Goal: Information Seeking & Learning: Understand process/instructions

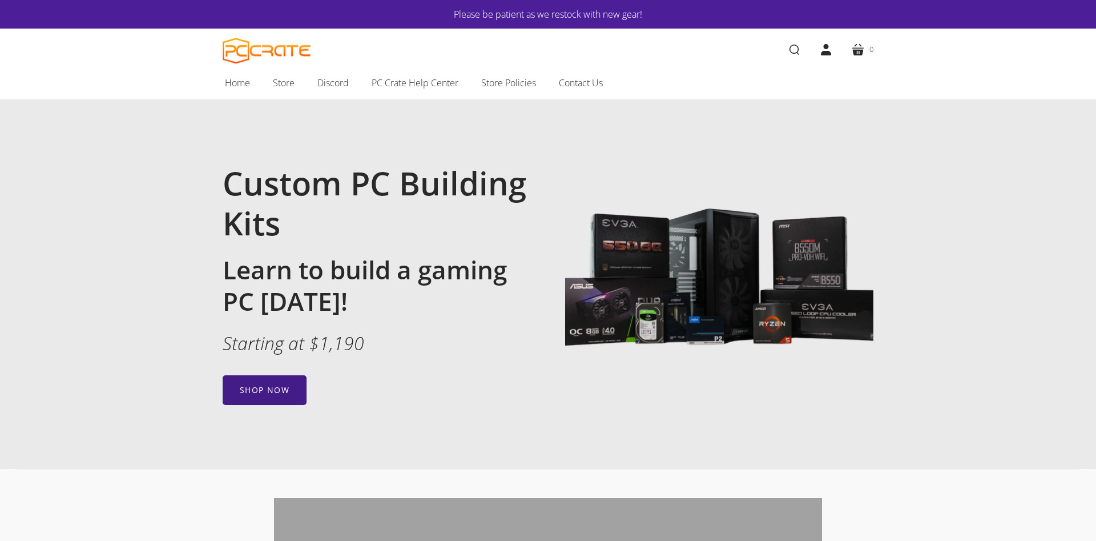
click at [257, 394] on link "Shop now" at bounding box center [265, 390] width 84 height 30
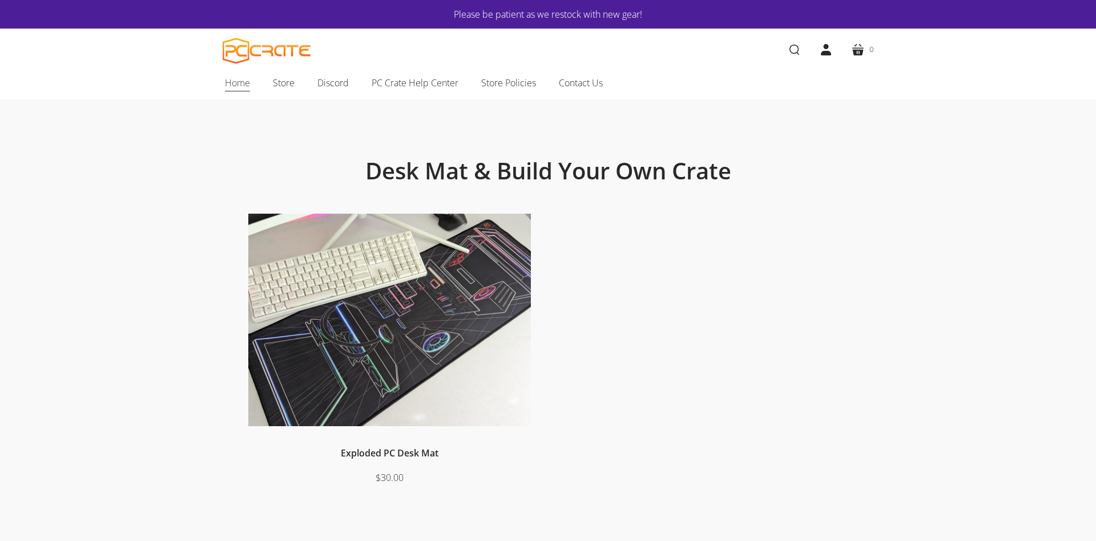
click at [235, 80] on span "Home" at bounding box center [237, 82] width 25 height 15
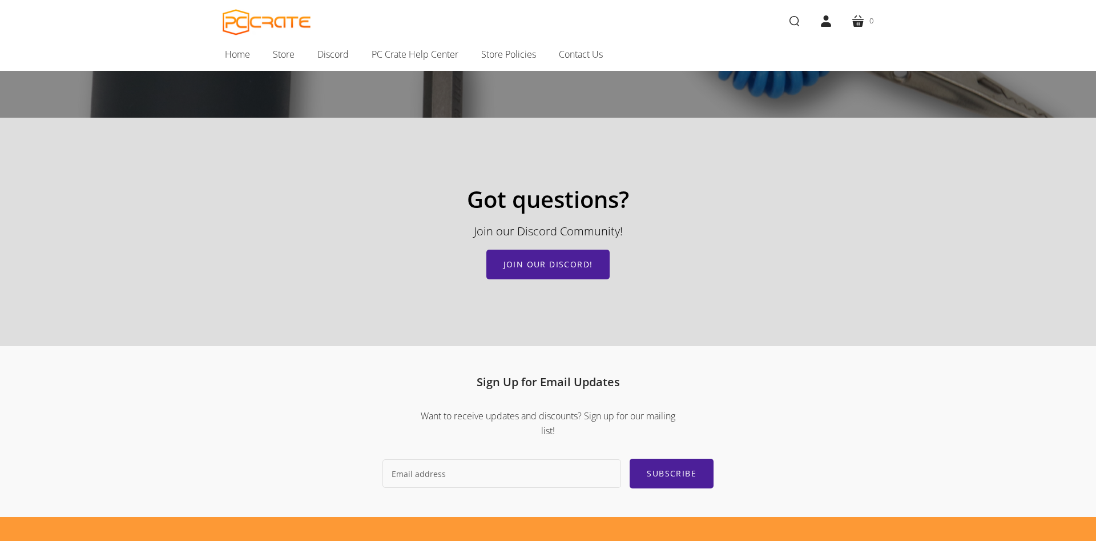
scroll to position [1692, 0]
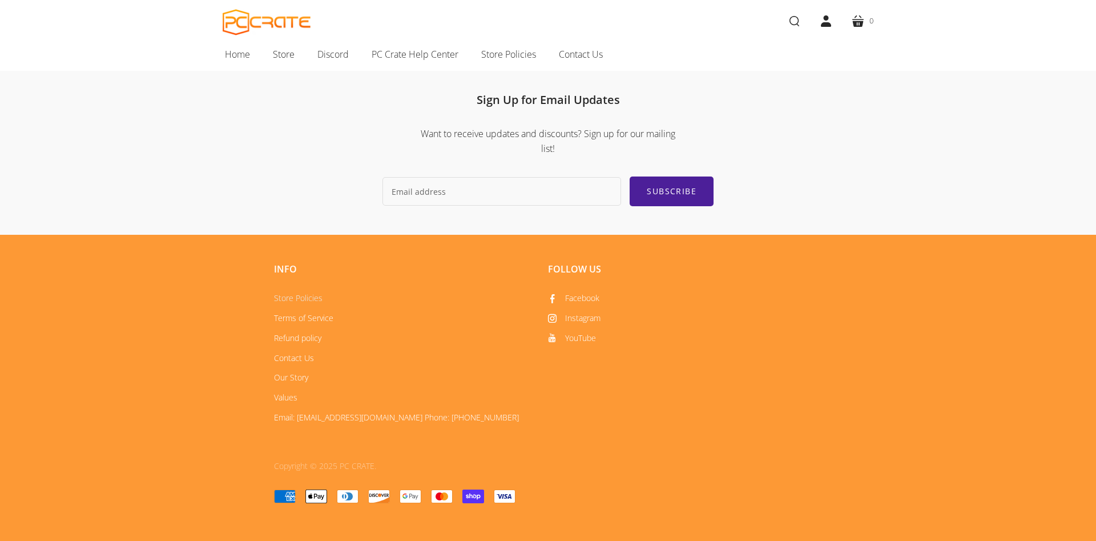
click at [305, 302] on link "Store Policies" at bounding box center [298, 297] width 49 height 11
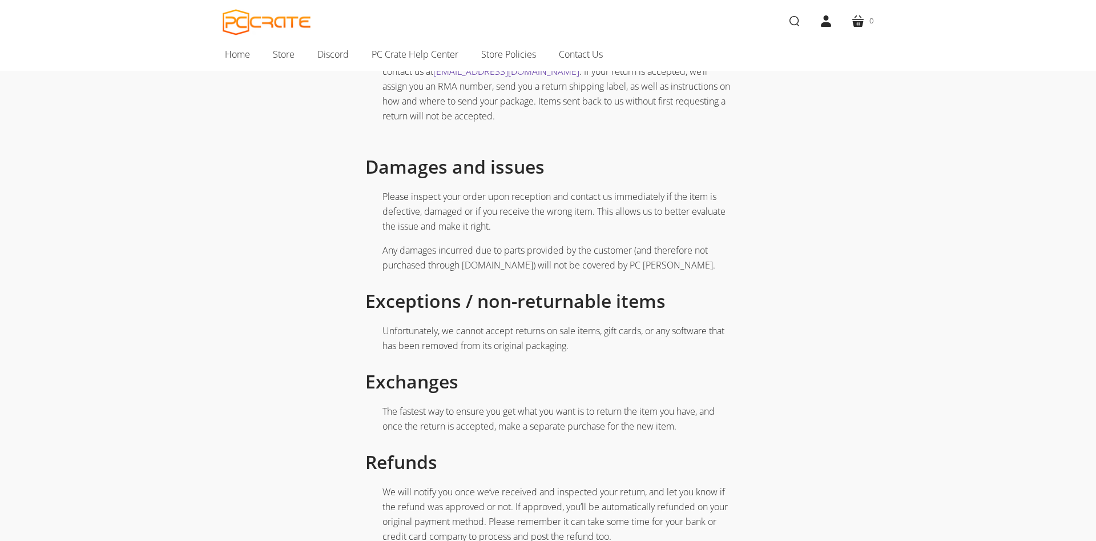
scroll to position [931, 0]
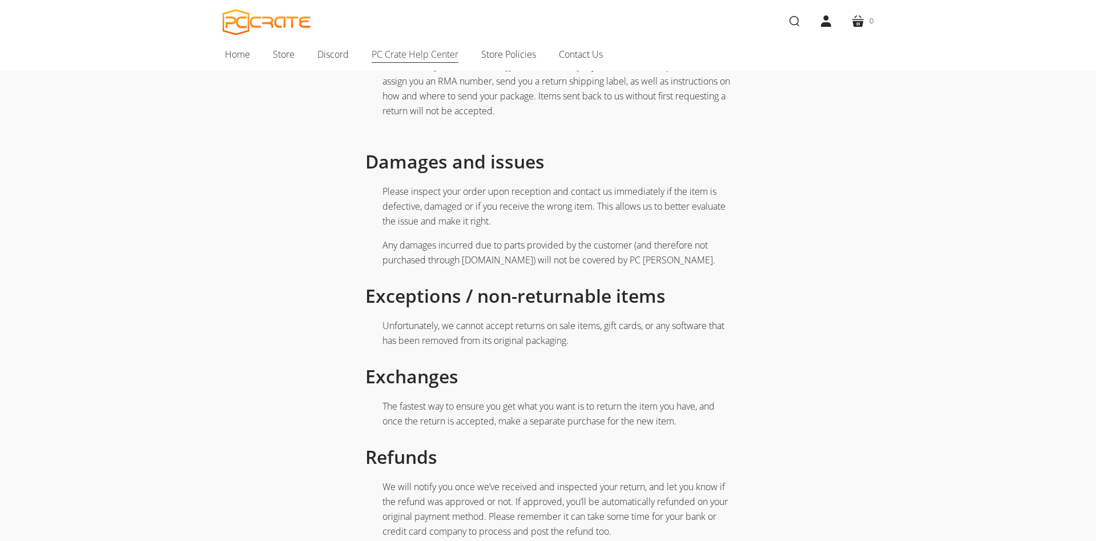
click at [418, 54] on span "PC Crate Help Center" at bounding box center [415, 54] width 87 height 15
